Goal: Transaction & Acquisition: Purchase product/service

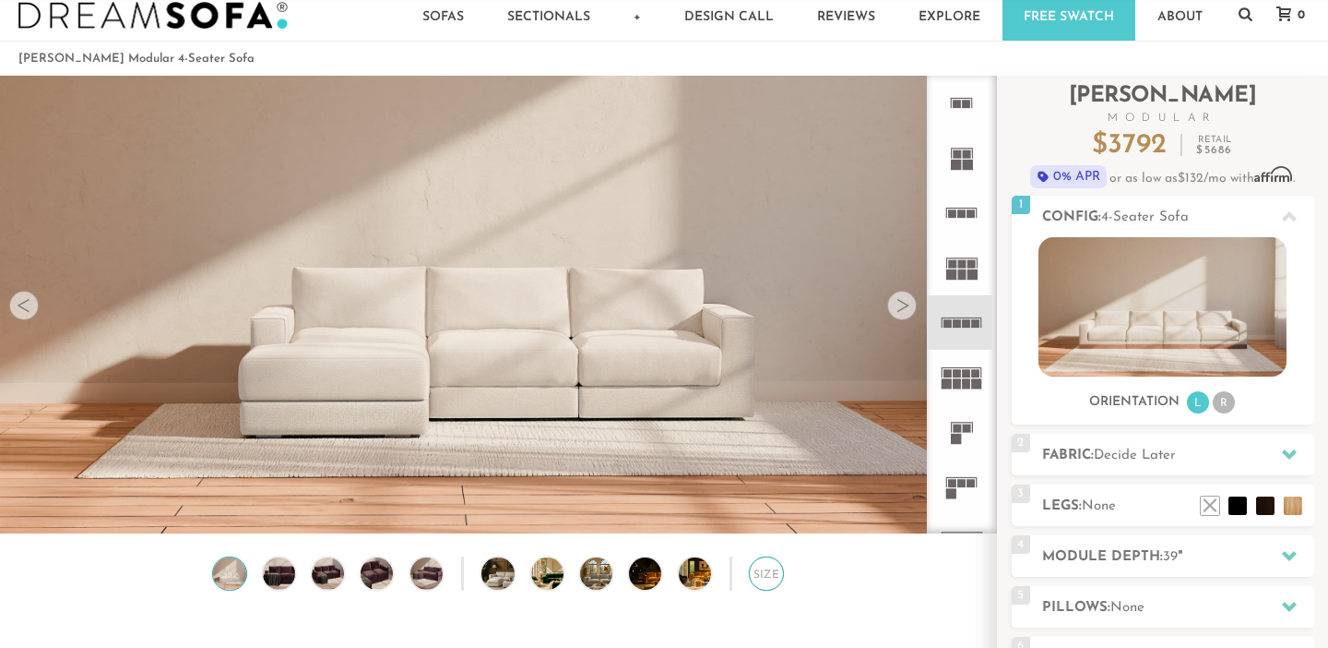
click at [762, 577] on div "Size" at bounding box center [766, 573] width 34 height 34
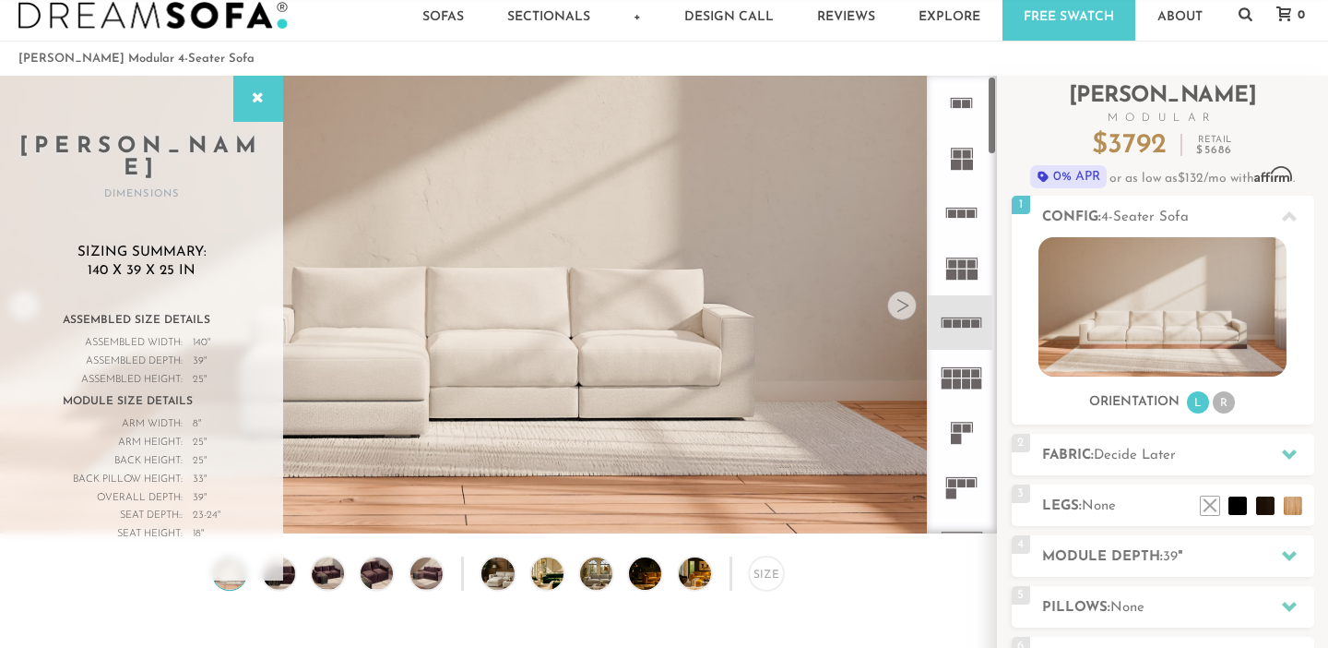
click at [969, 213] on rect at bounding box center [972, 213] width 8 height 8
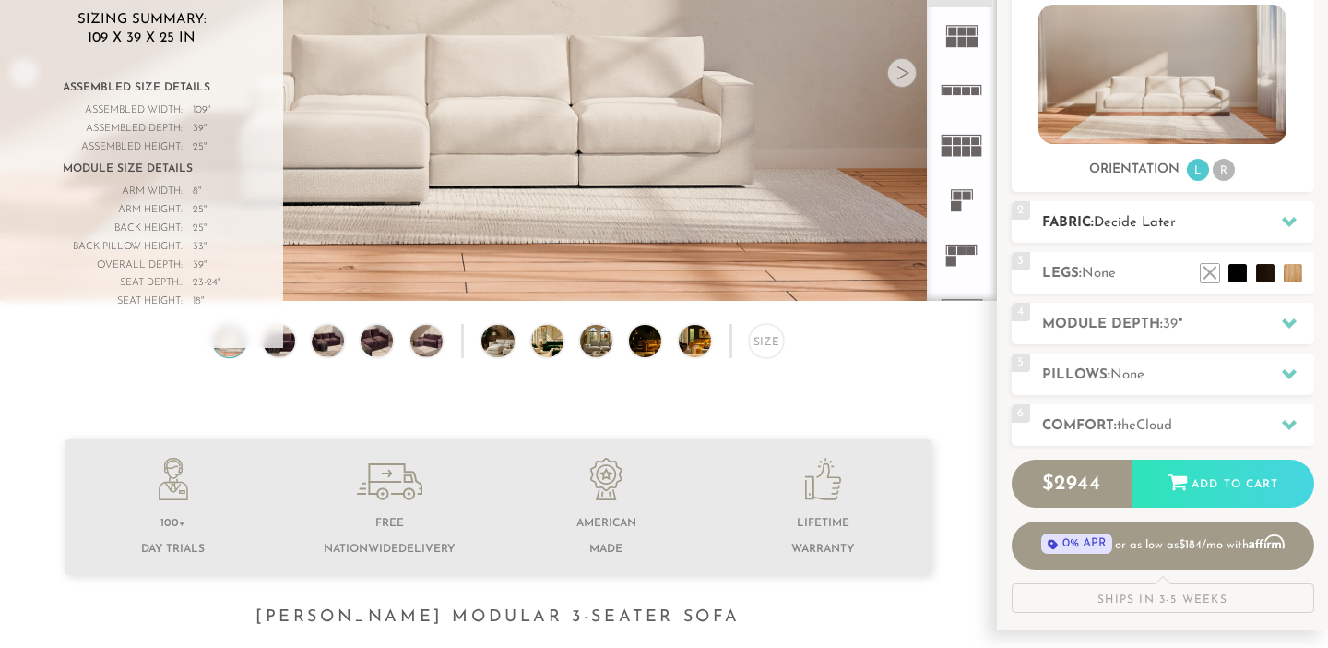
scroll to position [270, 0]
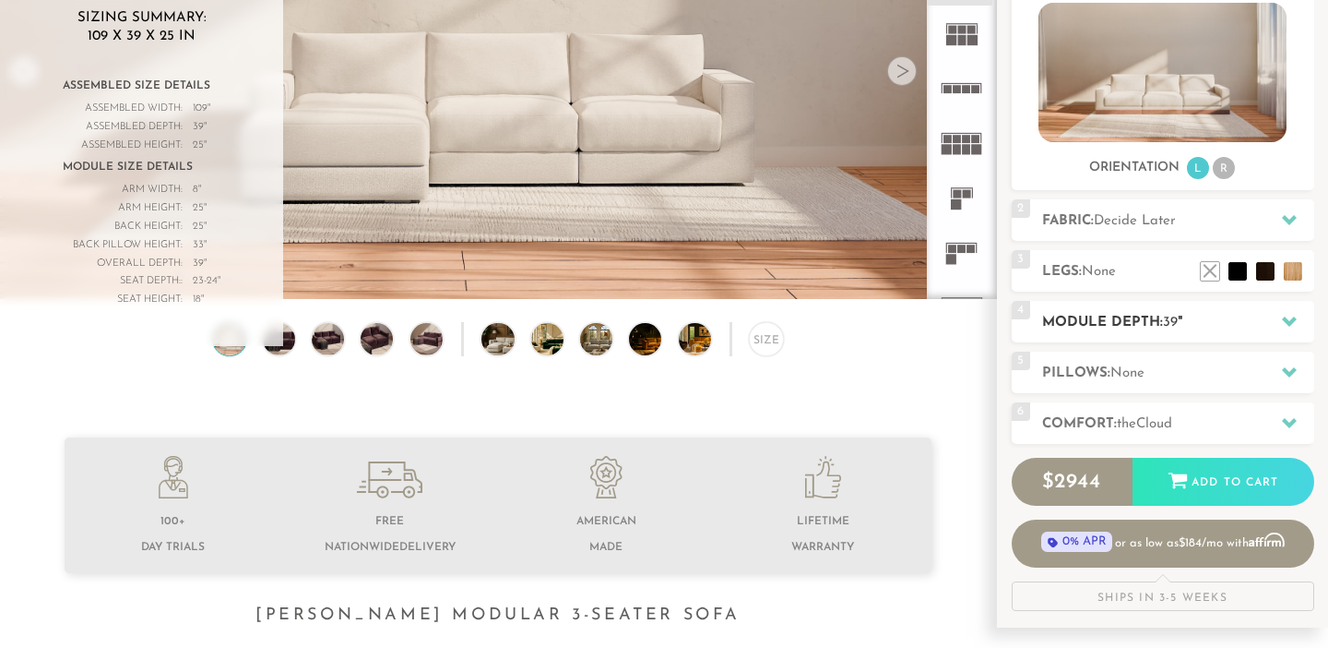
click at [1293, 317] on icon at bounding box center [1289, 321] width 15 height 15
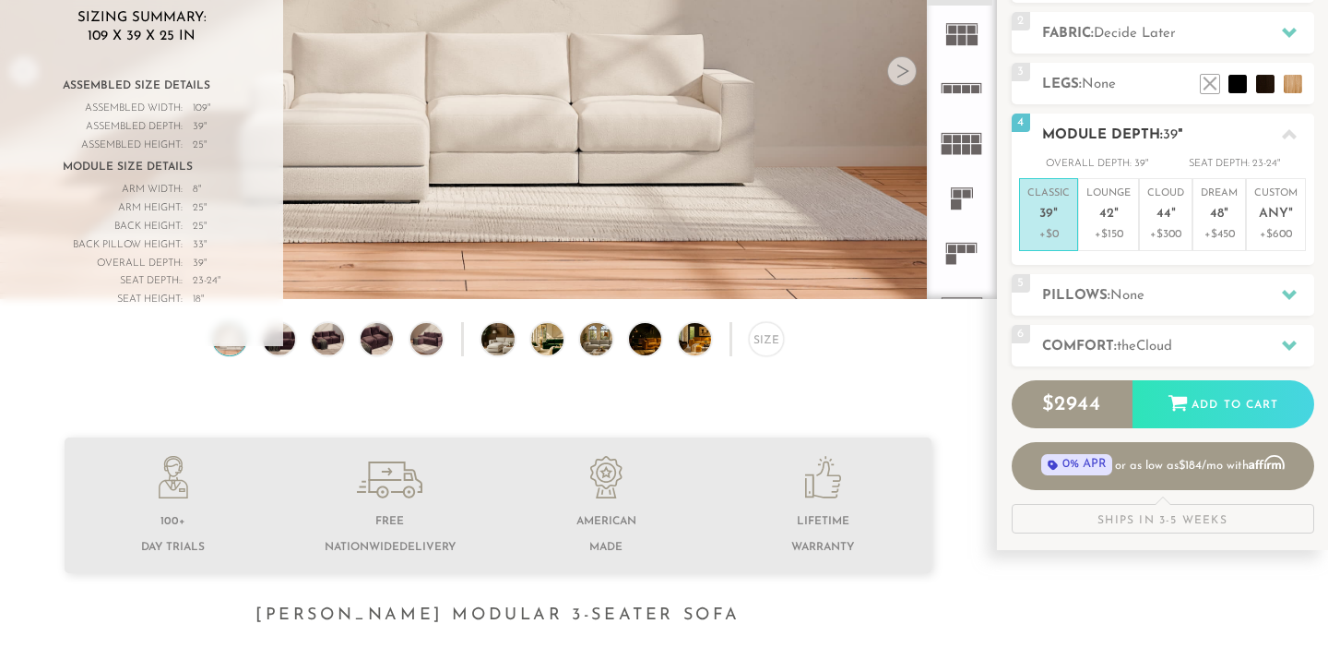
click at [1041, 224] on p "Classic 39 "" at bounding box center [1049, 206] width 42 height 40
click at [1155, 298] on h2 "Pillows: None" at bounding box center [1179, 295] width 272 height 21
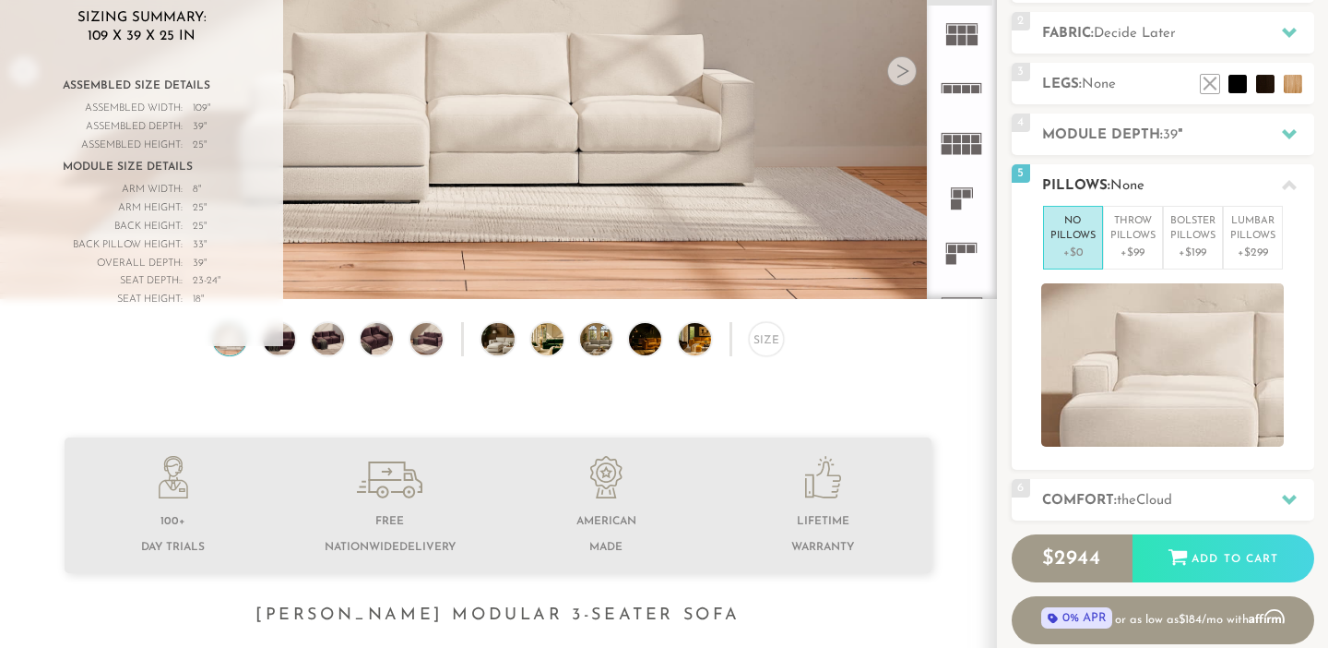
click at [1292, 188] on icon at bounding box center [1289, 185] width 15 height 15
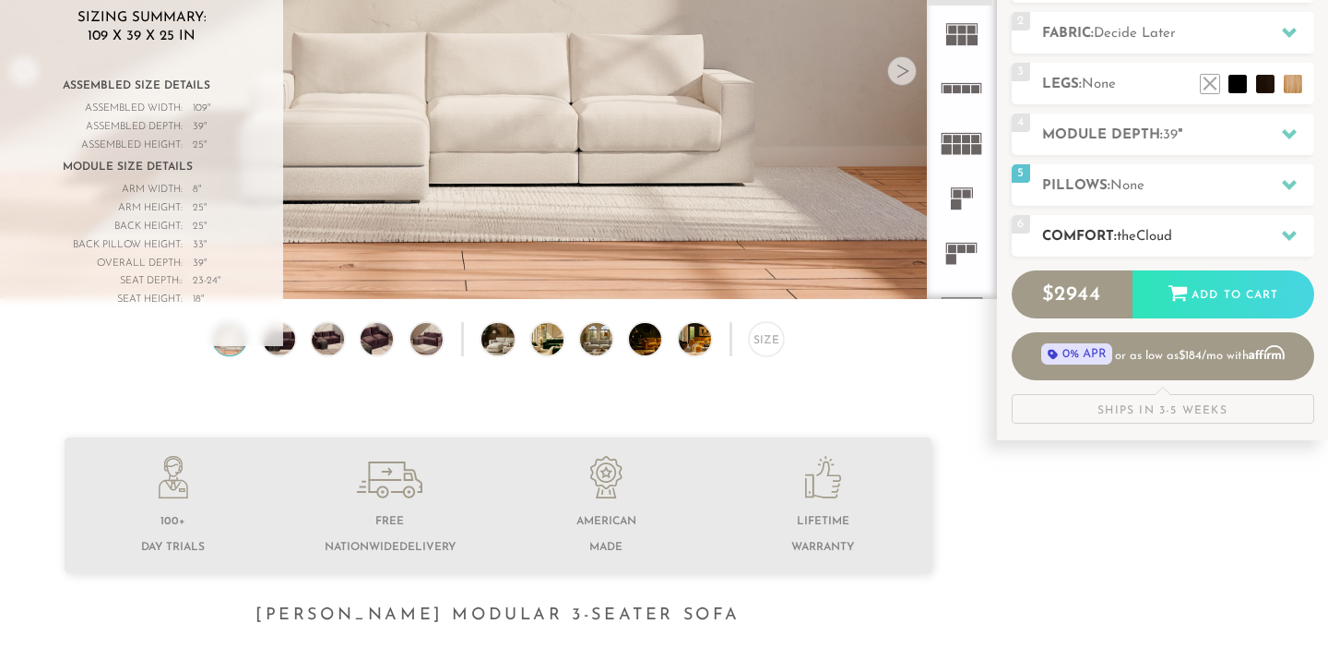
click at [1285, 244] on div at bounding box center [1289, 236] width 39 height 38
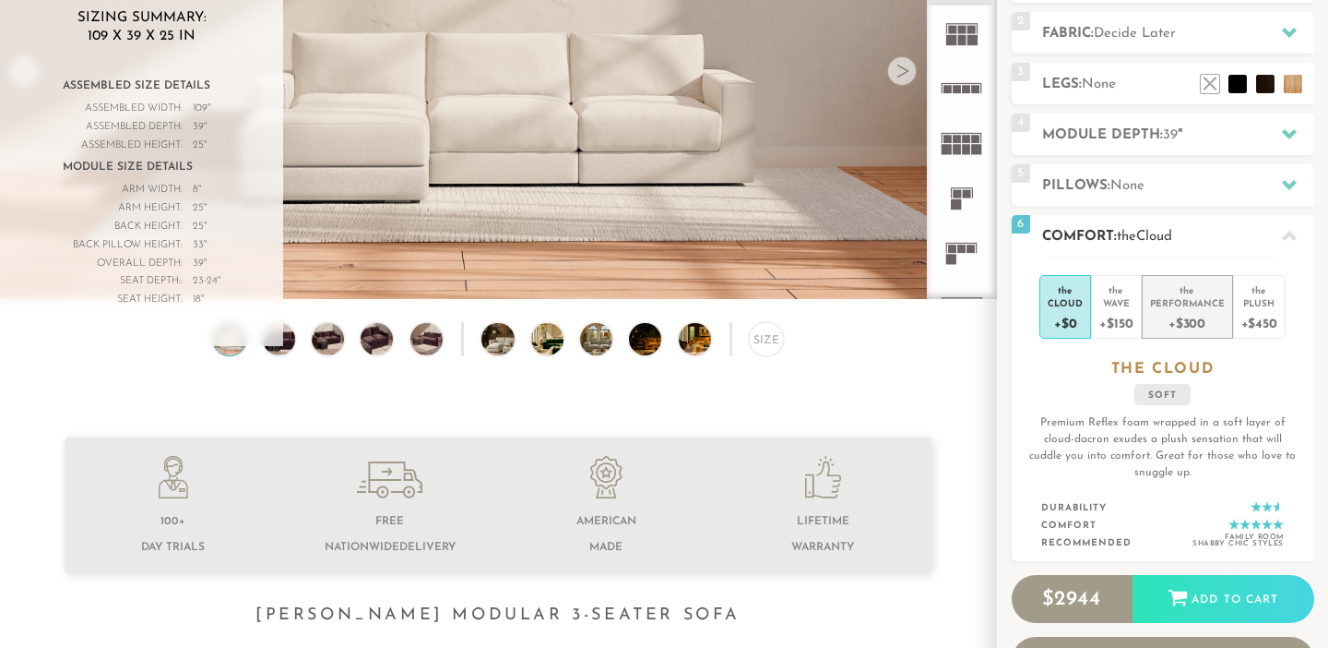
click at [1195, 304] on div "Performance" at bounding box center [1187, 302] width 75 height 13
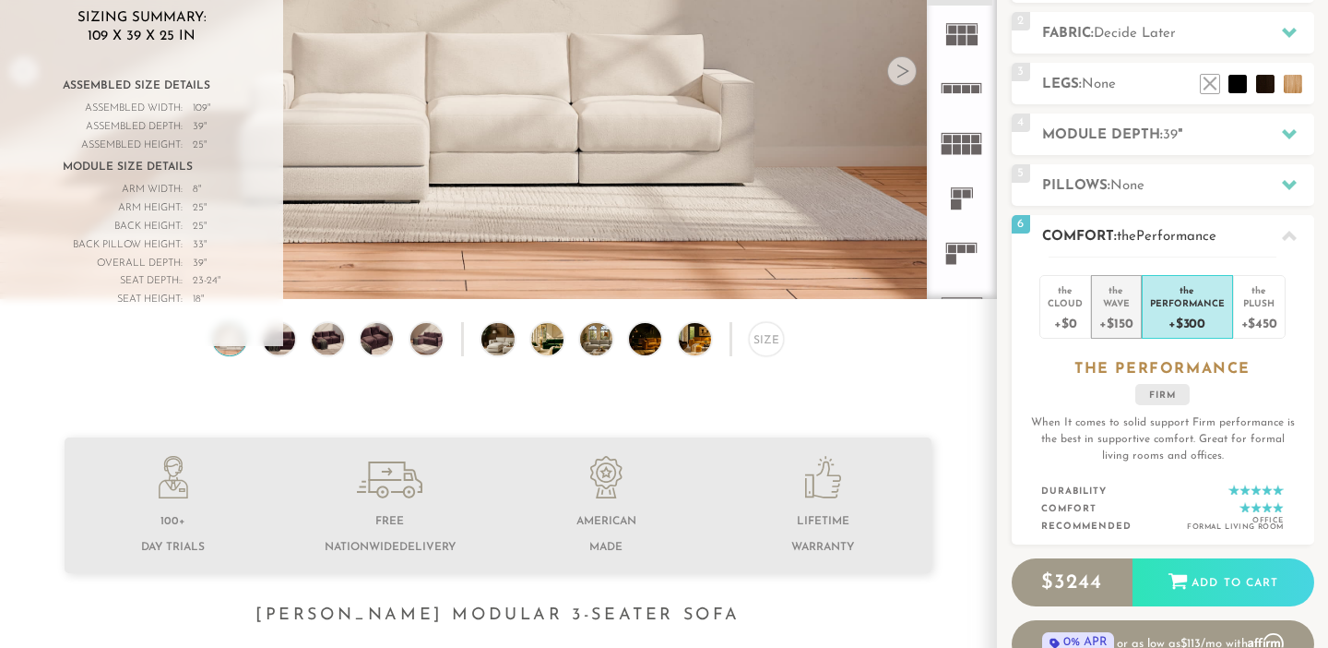
click at [1116, 314] on div "+$150" at bounding box center [1116, 322] width 33 height 27
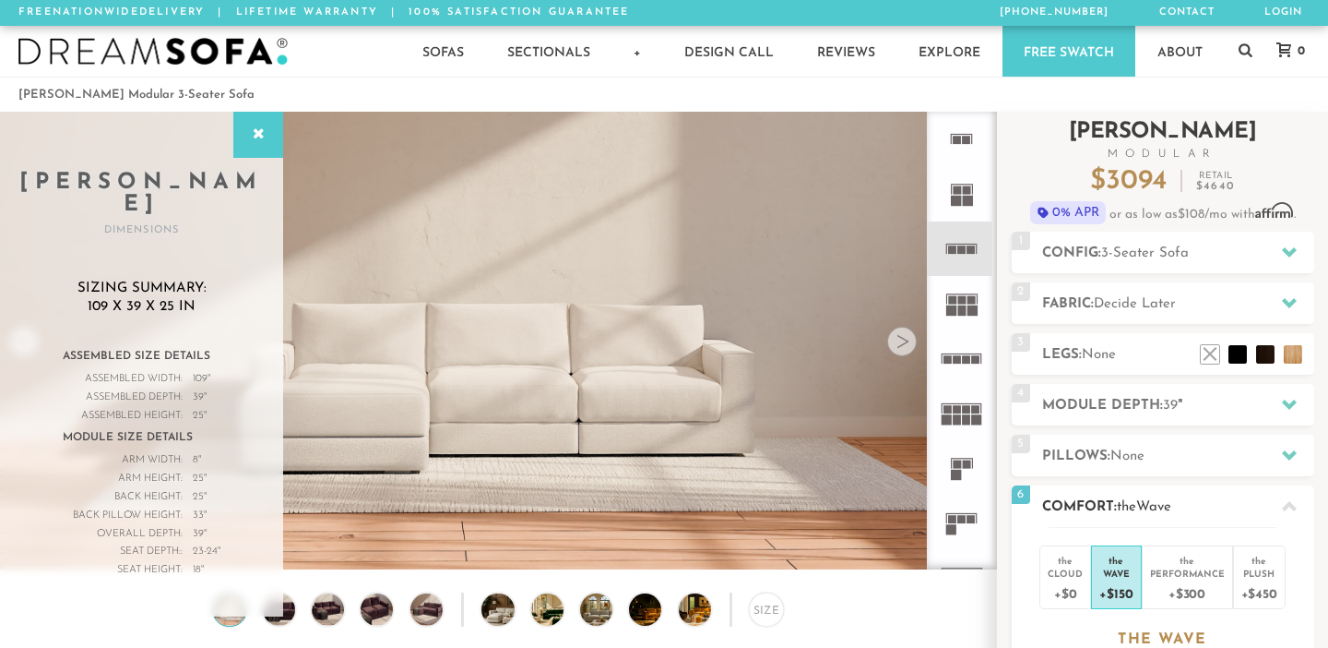
scroll to position [0, 0]
click at [1200, 292] on div "2 Fabric: Decide Later" at bounding box center [1163, 303] width 303 height 42
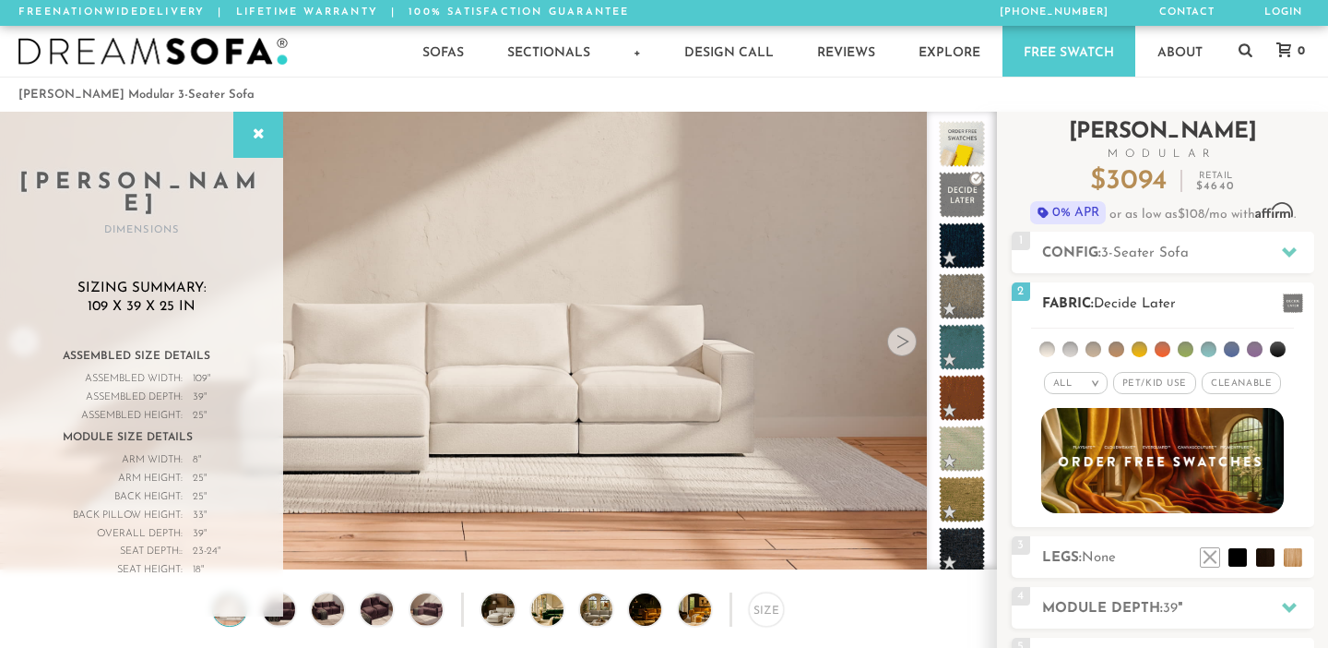
click at [1233, 346] on li at bounding box center [1232, 349] width 16 height 16
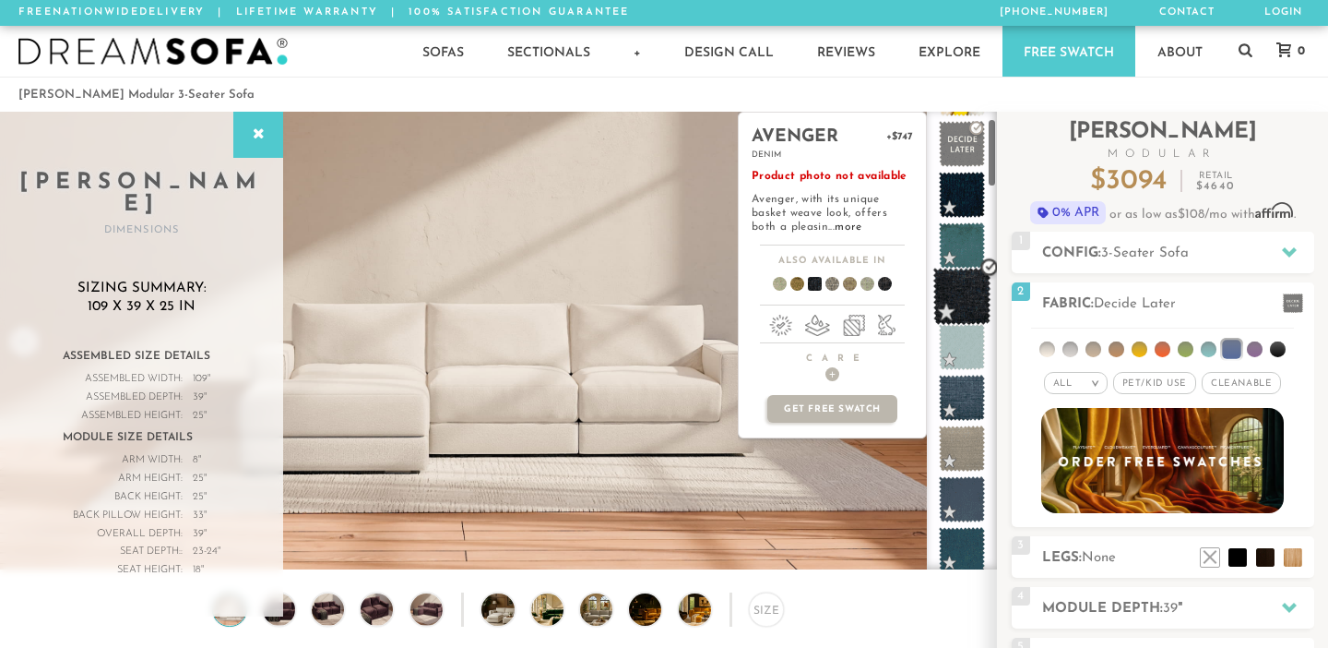
scroll to position [61, 0]
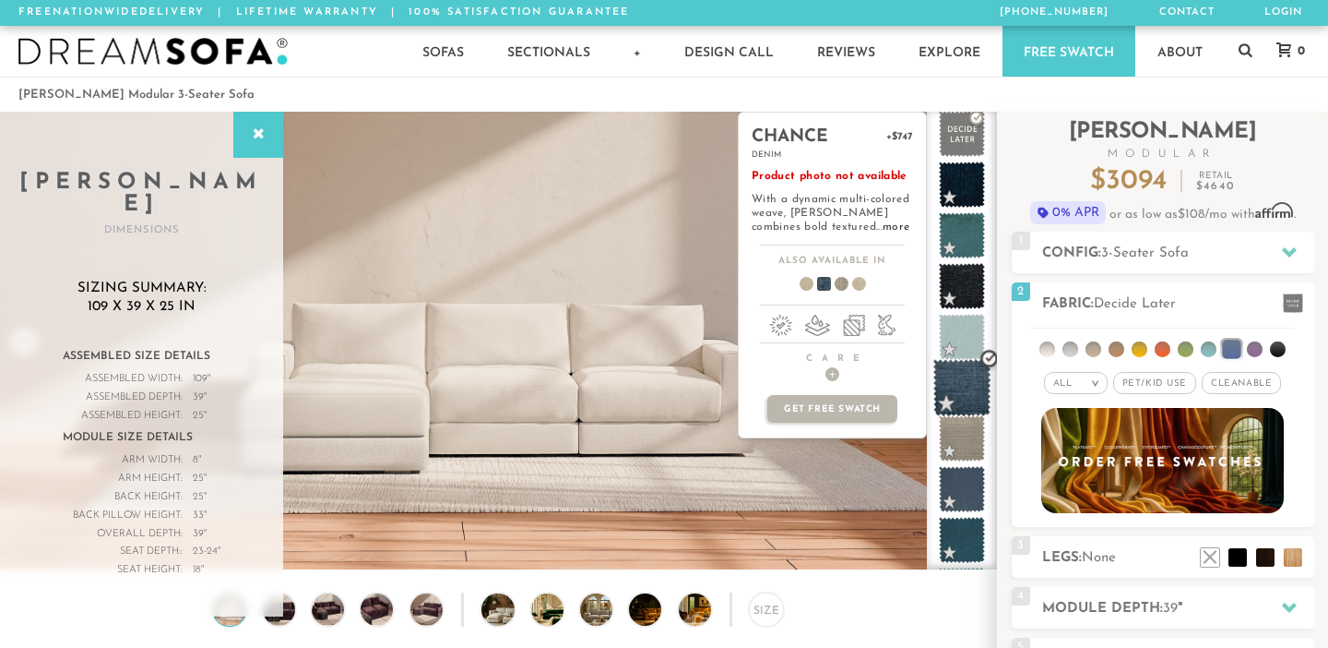
click at [961, 394] on span at bounding box center [963, 388] width 58 height 58
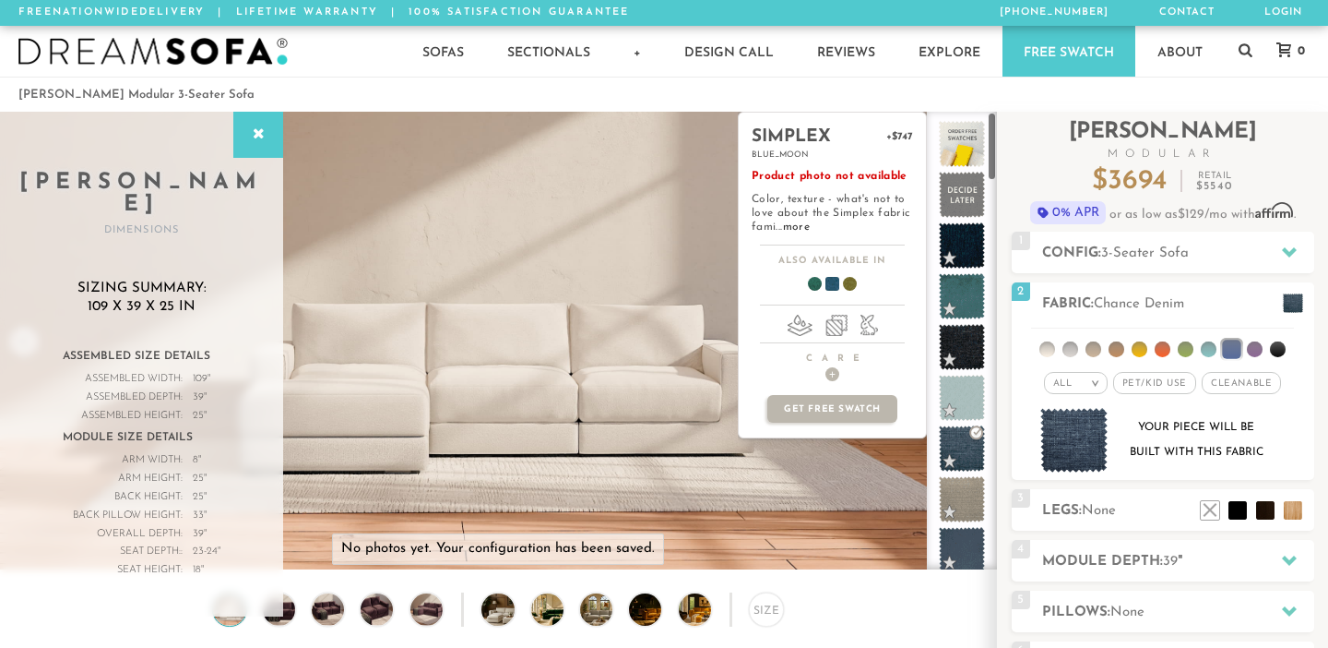
scroll to position [0, 0]
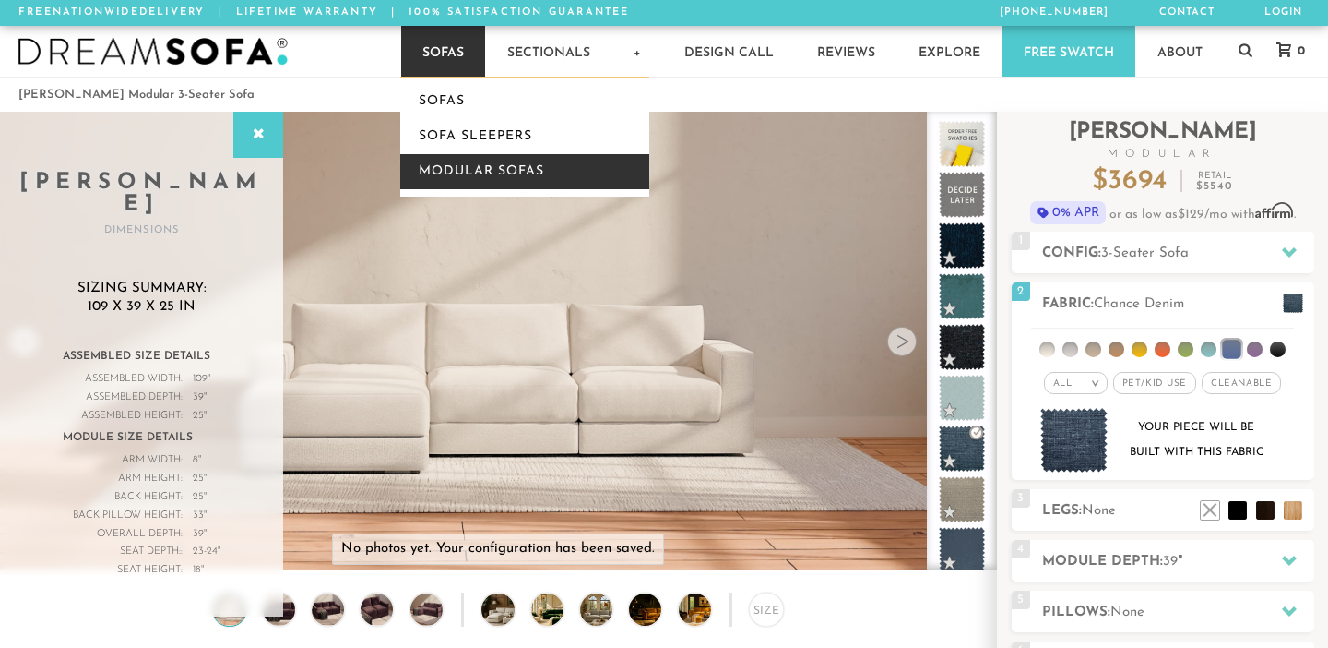
click at [461, 172] on link "Modular Sofas" at bounding box center [524, 171] width 249 height 35
